Goal: Task Accomplishment & Management: Complete application form

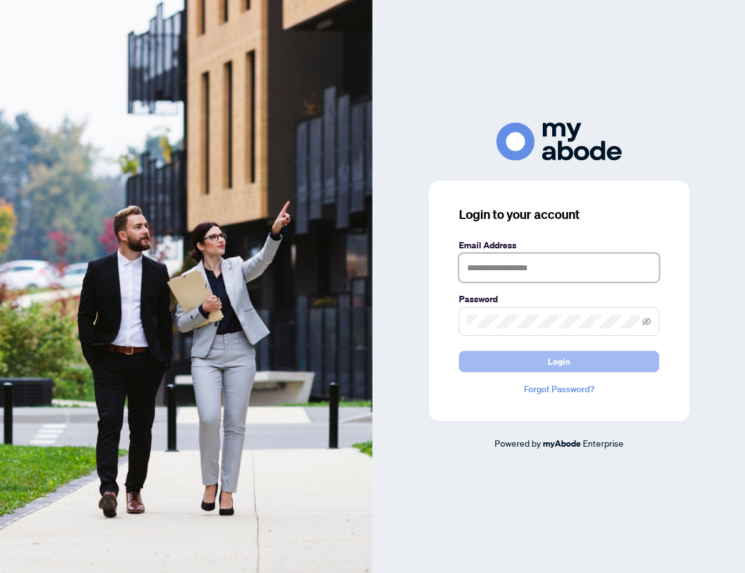
type input "**********"
click at [570, 359] on button "Login" at bounding box center [559, 361] width 200 height 21
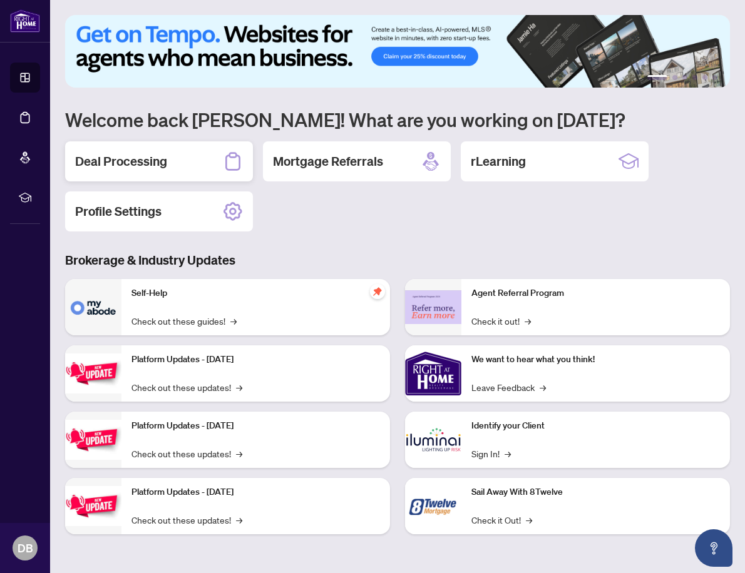
click at [138, 158] on h2 "Deal Processing" at bounding box center [121, 162] width 92 height 18
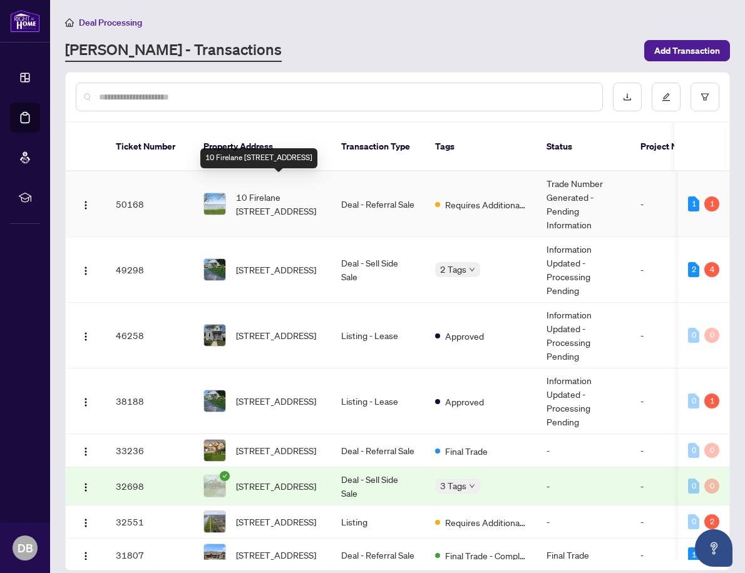
click at [250, 190] on span "10 Firelane [STREET_ADDRESS]" at bounding box center [278, 204] width 85 height 28
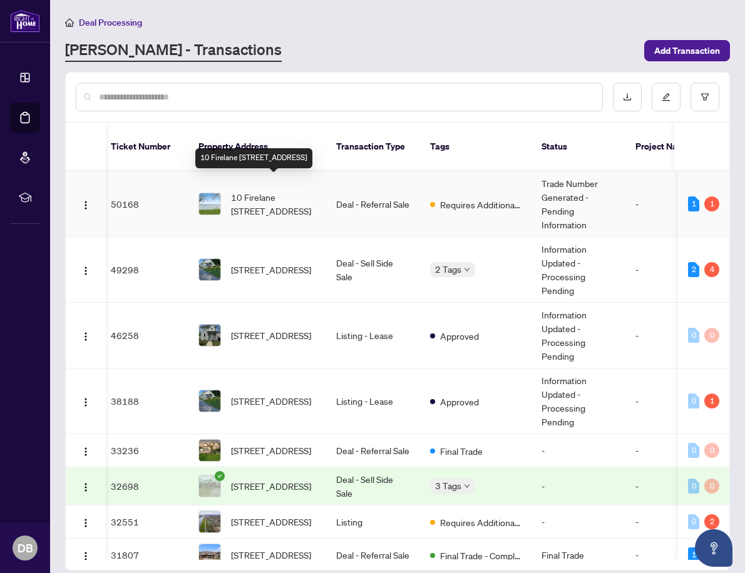
click at [247, 190] on span "10 Firelane [STREET_ADDRESS]" at bounding box center [273, 204] width 85 height 28
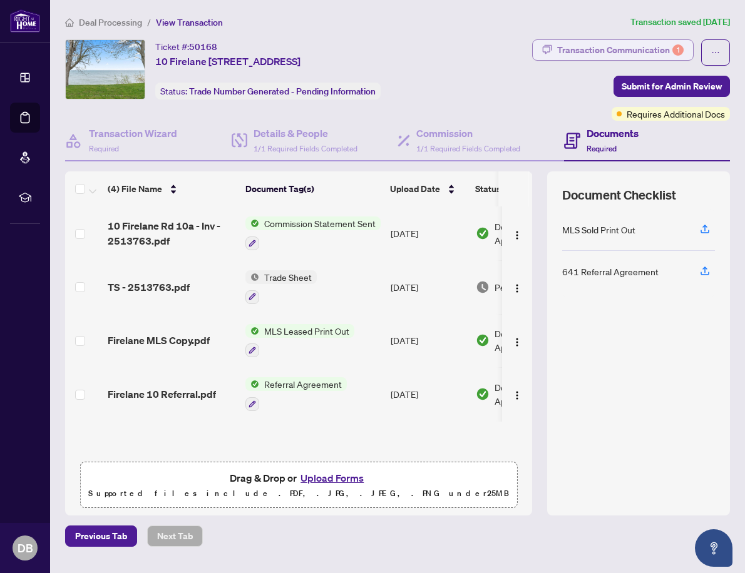
click at [632, 49] on div "Transaction Communication 1" at bounding box center [620, 50] width 126 height 20
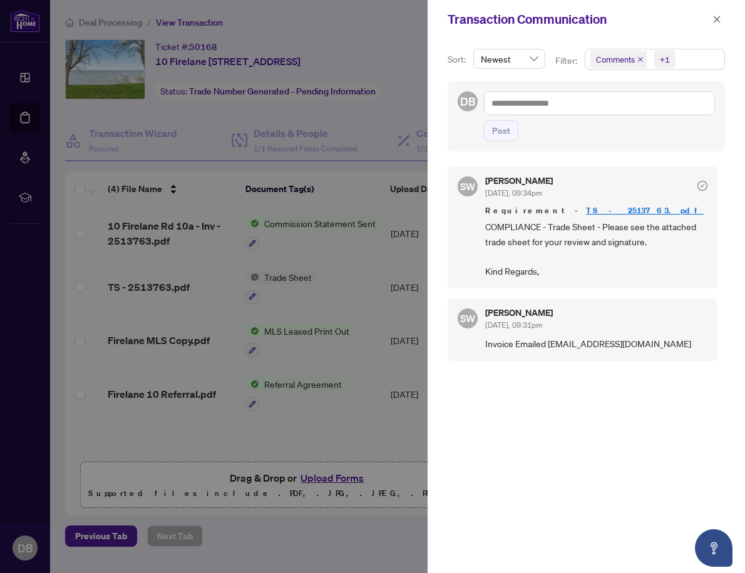
click at [586, 206] on link "TS - 2513763.pdf" at bounding box center [645, 210] width 118 height 11
click at [375, 81] on div at bounding box center [372, 286] width 745 height 573
click at [716, 18] on icon "close" at bounding box center [716, 19] width 9 height 9
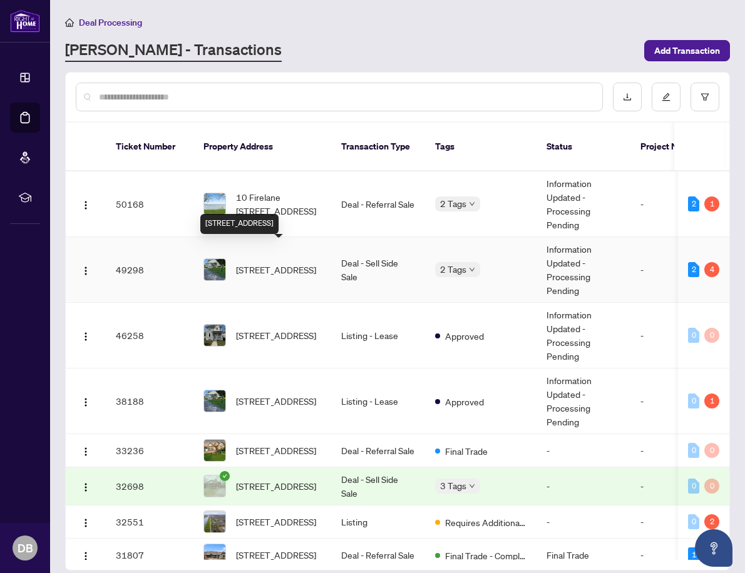
click at [249, 263] on span "[STREET_ADDRESS]" at bounding box center [276, 270] width 80 height 14
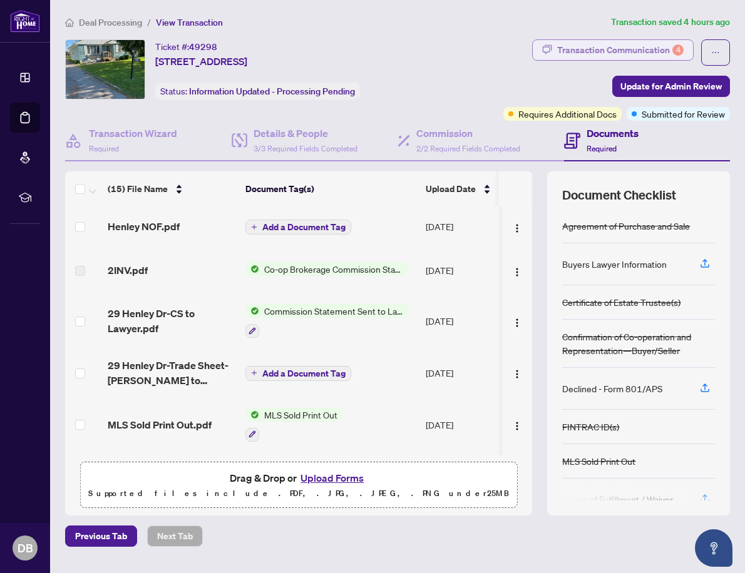
click at [650, 48] on div "Transaction Communication 4" at bounding box center [620, 50] width 126 height 20
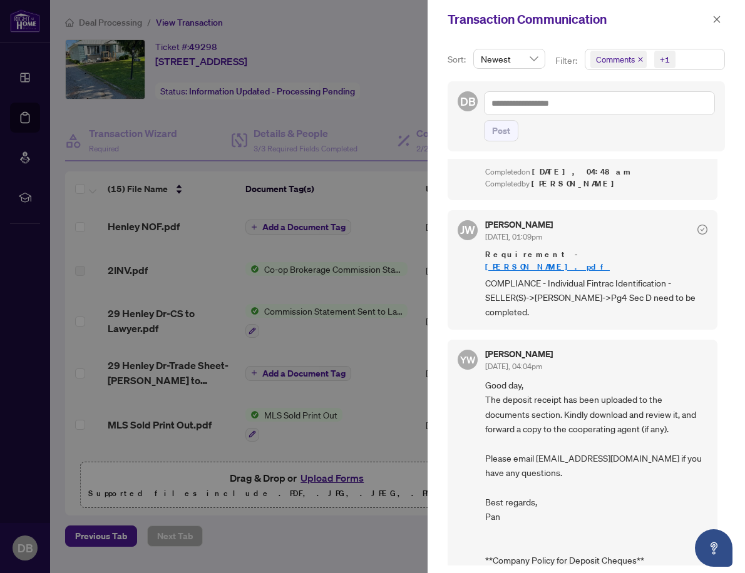
scroll to position [666, 0]
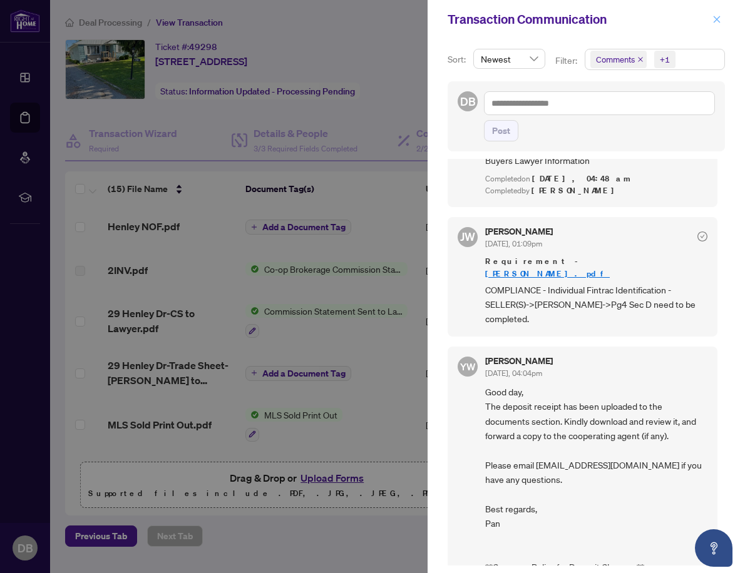
click at [717, 20] on icon "close" at bounding box center [716, 19] width 7 height 7
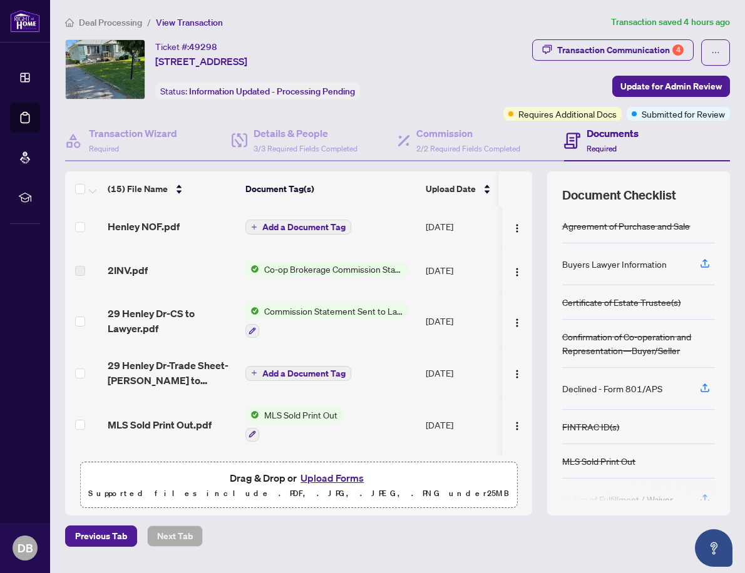
scroll to position [6, 0]
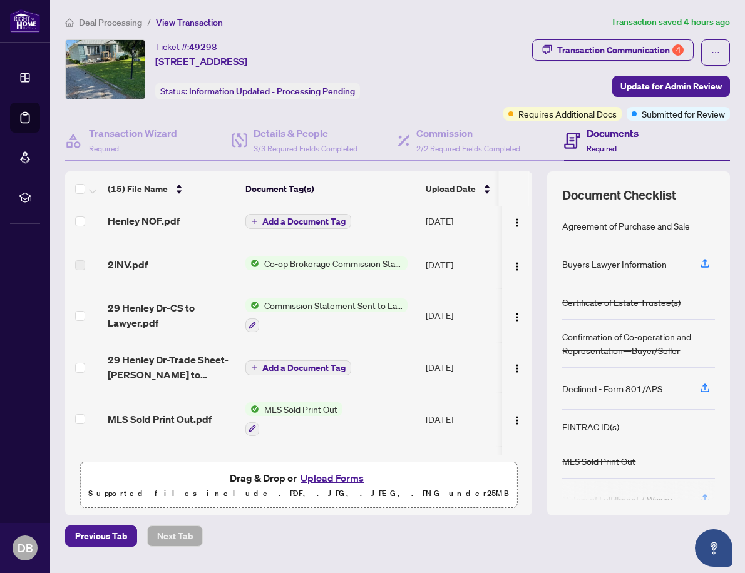
click at [332, 474] on button "Upload Forms" at bounding box center [332, 478] width 71 height 16
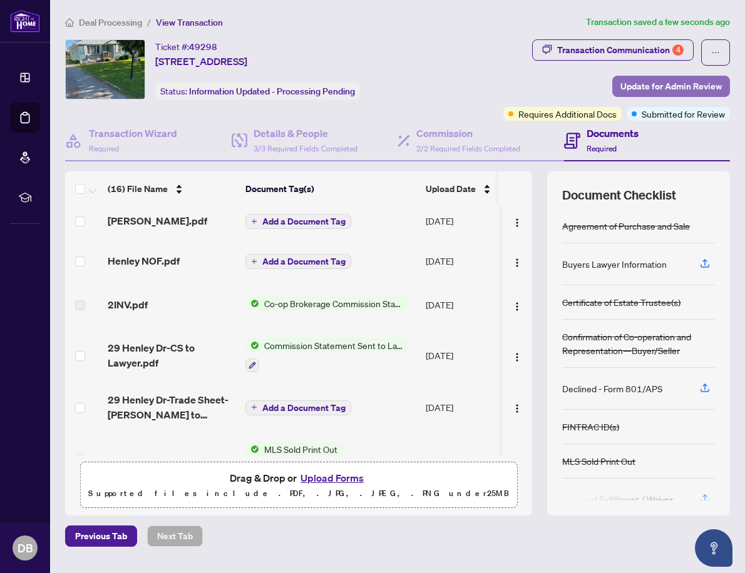
click at [671, 84] on span "Update for Admin Review" at bounding box center [670, 86] width 101 height 20
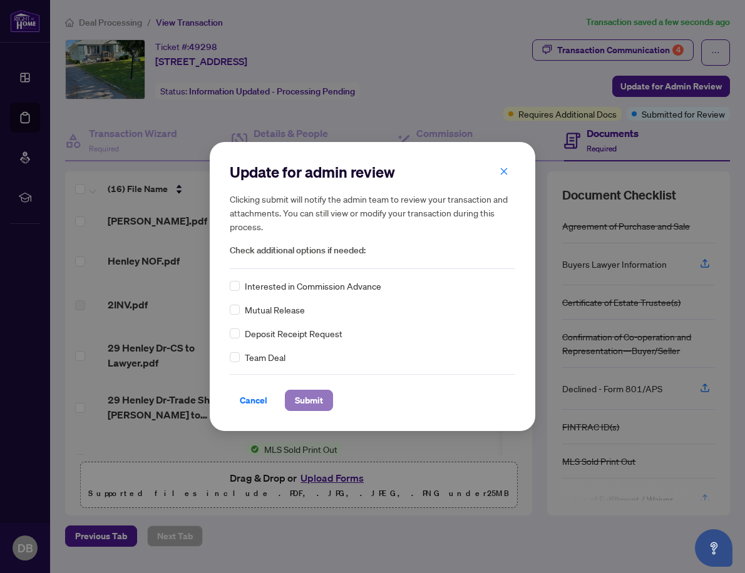
click at [310, 402] on span "Submit" at bounding box center [309, 400] width 28 height 20
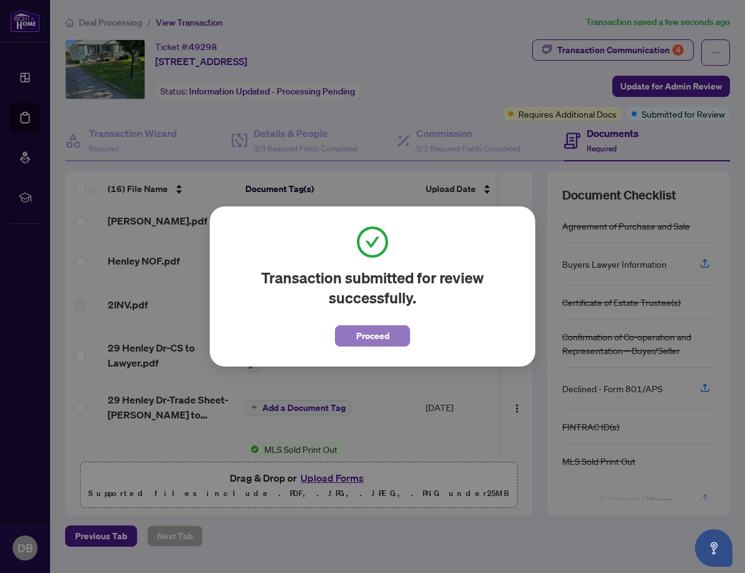
click at [369, 339] on span "Proceed" at bounding box center [372, 336] width 33 height 20
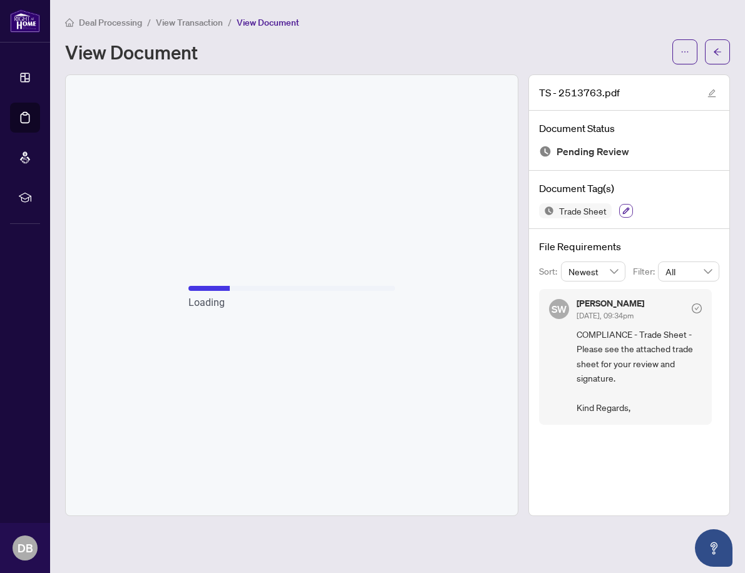
click at [627, 209] on icon "button" at bounding box center [626, 211] width 8 height 8
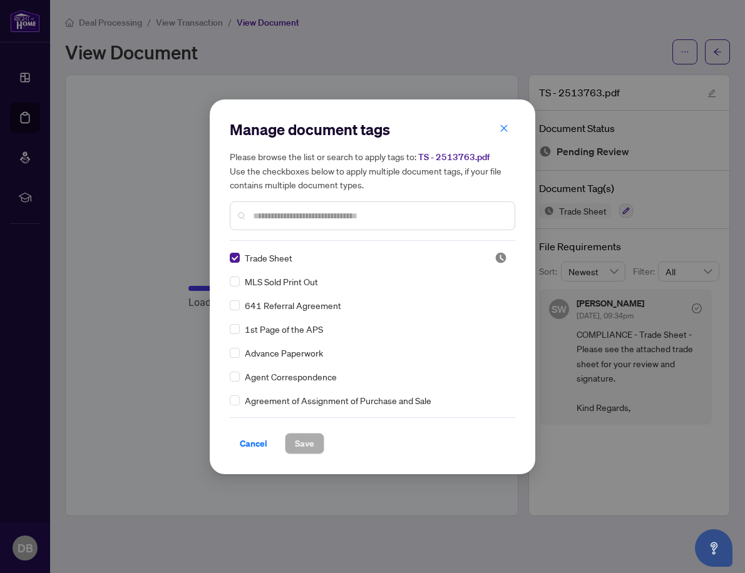
click at [160, 169] on div "Manage document tags Please browse the list or search to apply tags to: TS - 25…" at bounding box center [372, 286] width 745 height 573
click at [501, 126] on icon "close" at bounding box center [504, 128] width 7 height 7
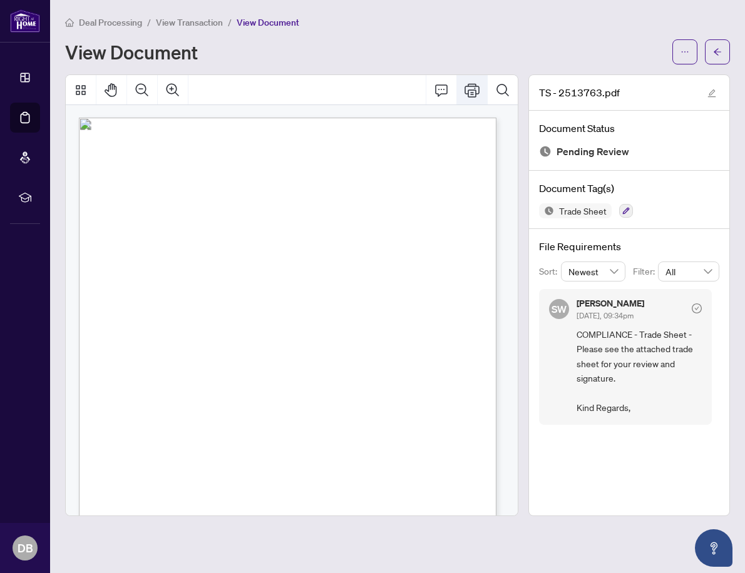
click at [470, 89] on icon "Print" at bounding box center [471, 90] width 15 height 15
click at [720, 49] on icon "arrow-left" at bounding box center [717, 52] width 9 height 9
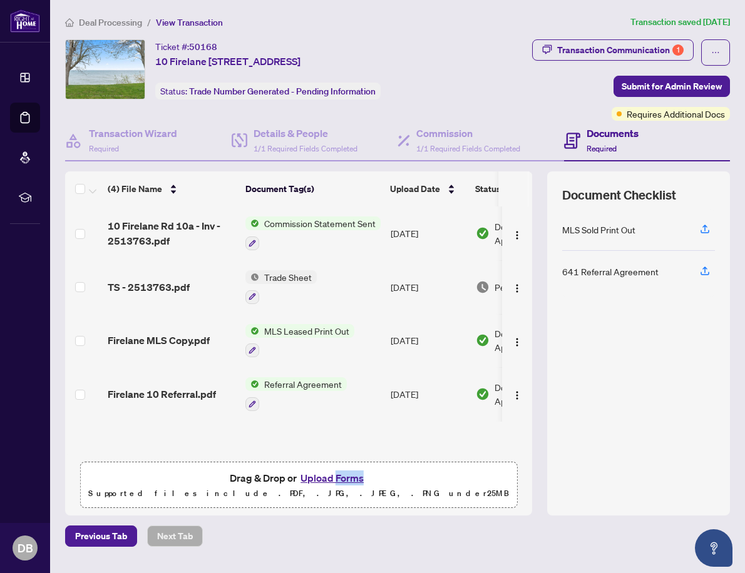
drag, startPoint x: 337, startPoint y: 474, endPoint x: 308, endPoint y: 469, distance: 29.3
drag, startPoint x: 308, startPoint y: 469, endPoint x: 594, endPoint y: 494, distance: 287.1
click at [325, 476] on button "Upload Forms" at bounding box center [332, 478] width 71 height 16
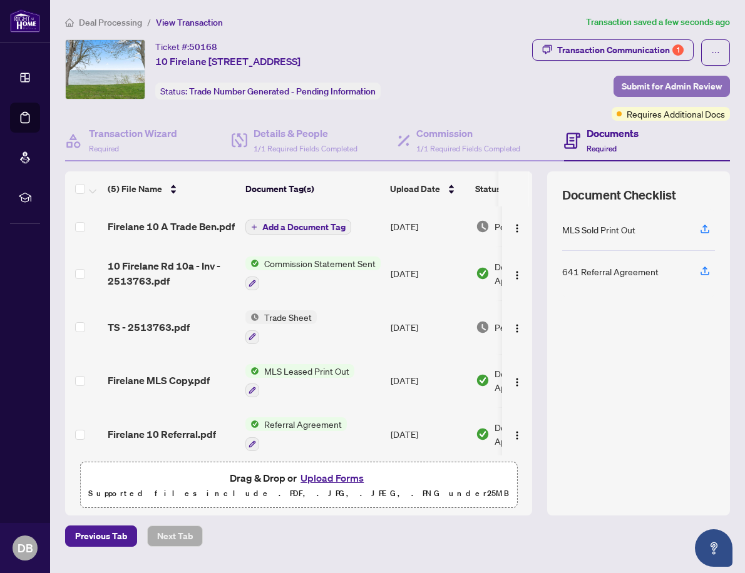
click at [651, 84] on span "Submit for Admin Review" at bounding box center [671, 86] width 100 height 20
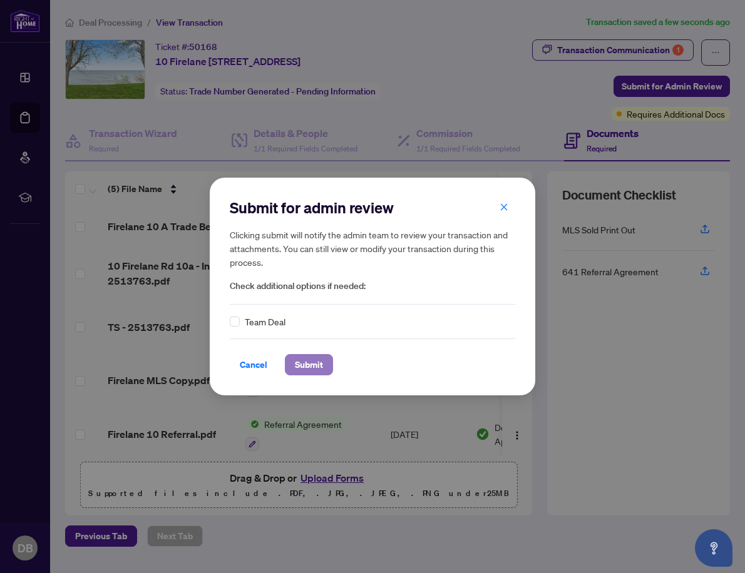
click at [304, 361] on span "Submit" at bounding box center [309, 365] width 28 height 20
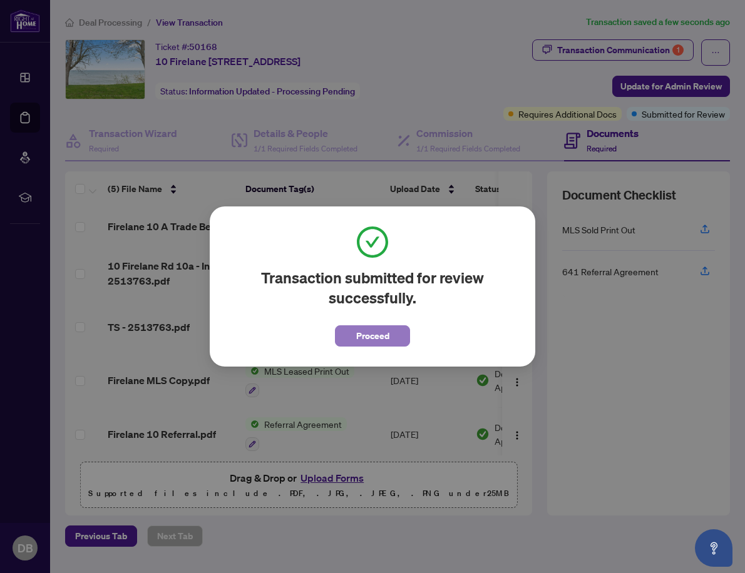
click at [372, 334] on span "Proceed" at bounding box center [372, 336] width 33 height 20
